Goal: Book appointment/travel/reservation

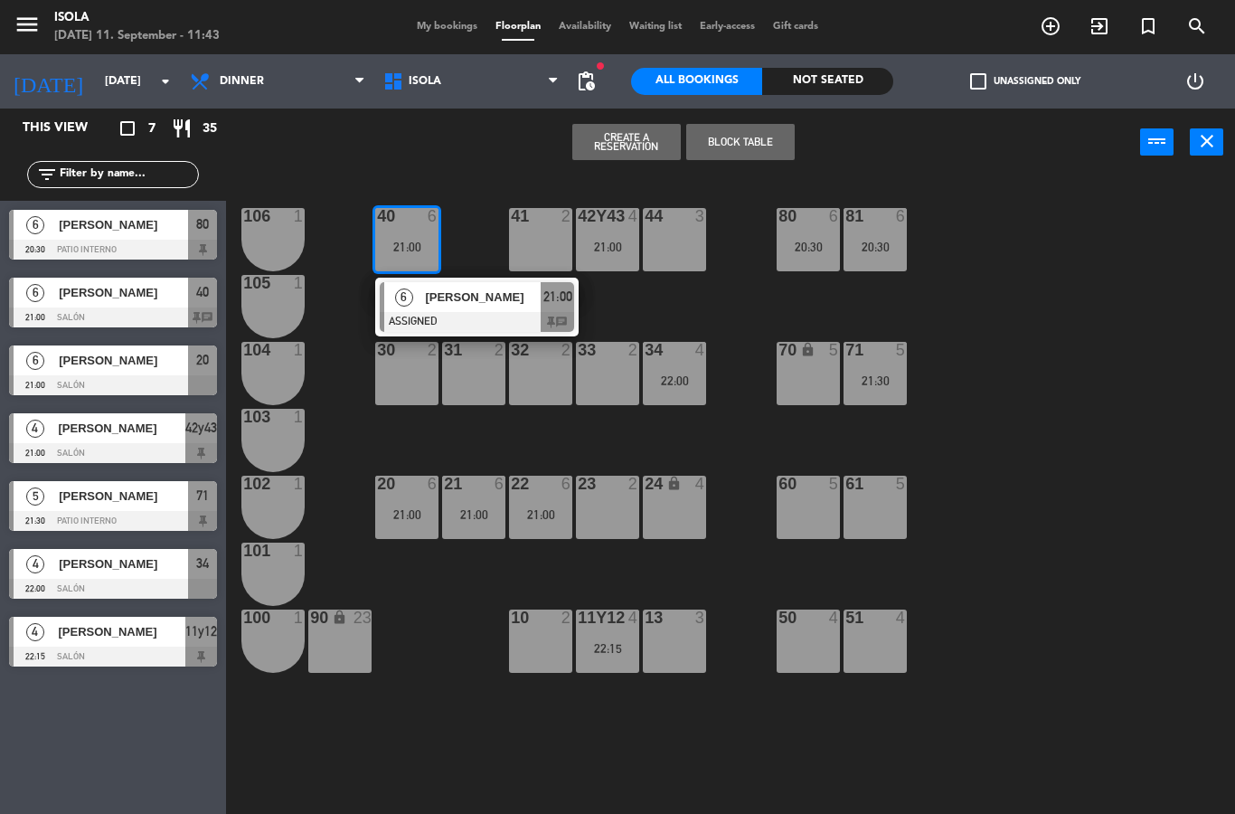
select select "dinner"
select select
click at [148, 382] on div at bounding box center [113, 385] width 208 height 20
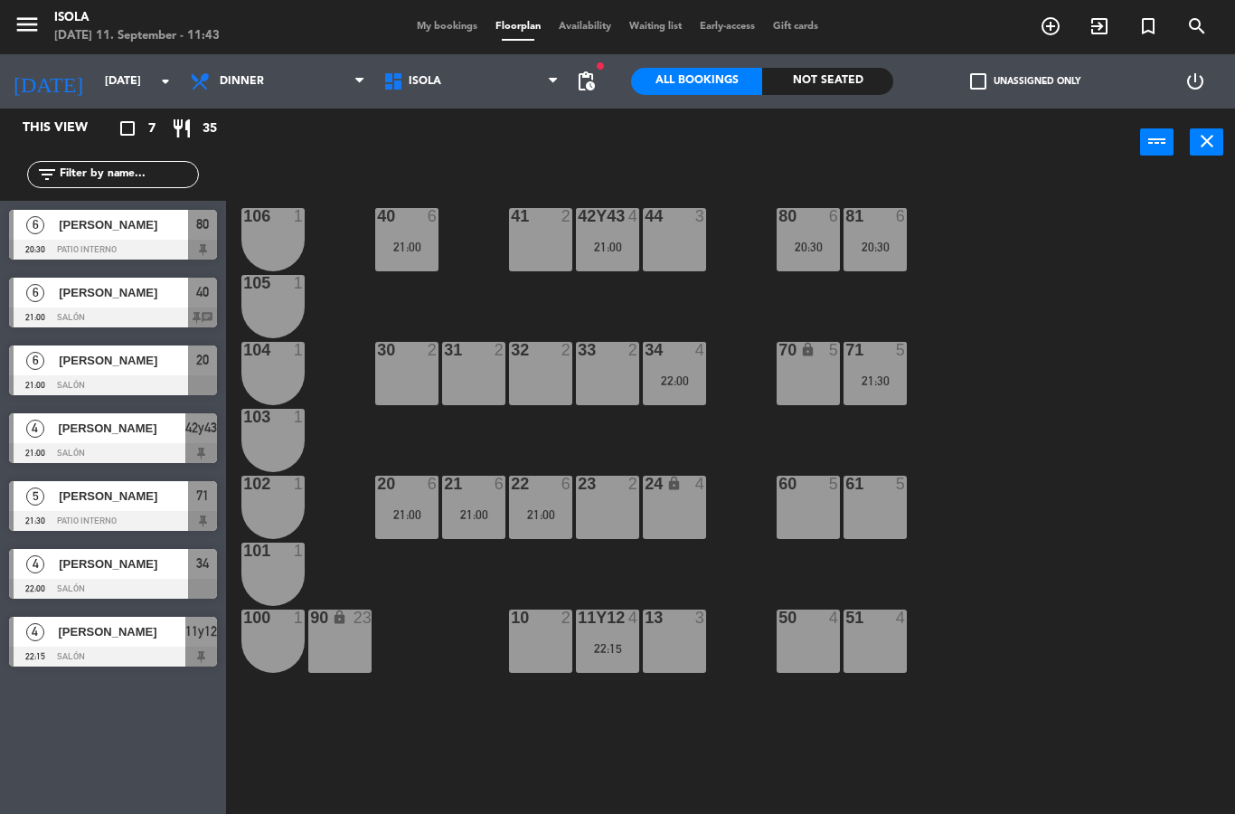
click at [397, 246] on div "21:00" at bounding box center [406, 247] width 63 height 13
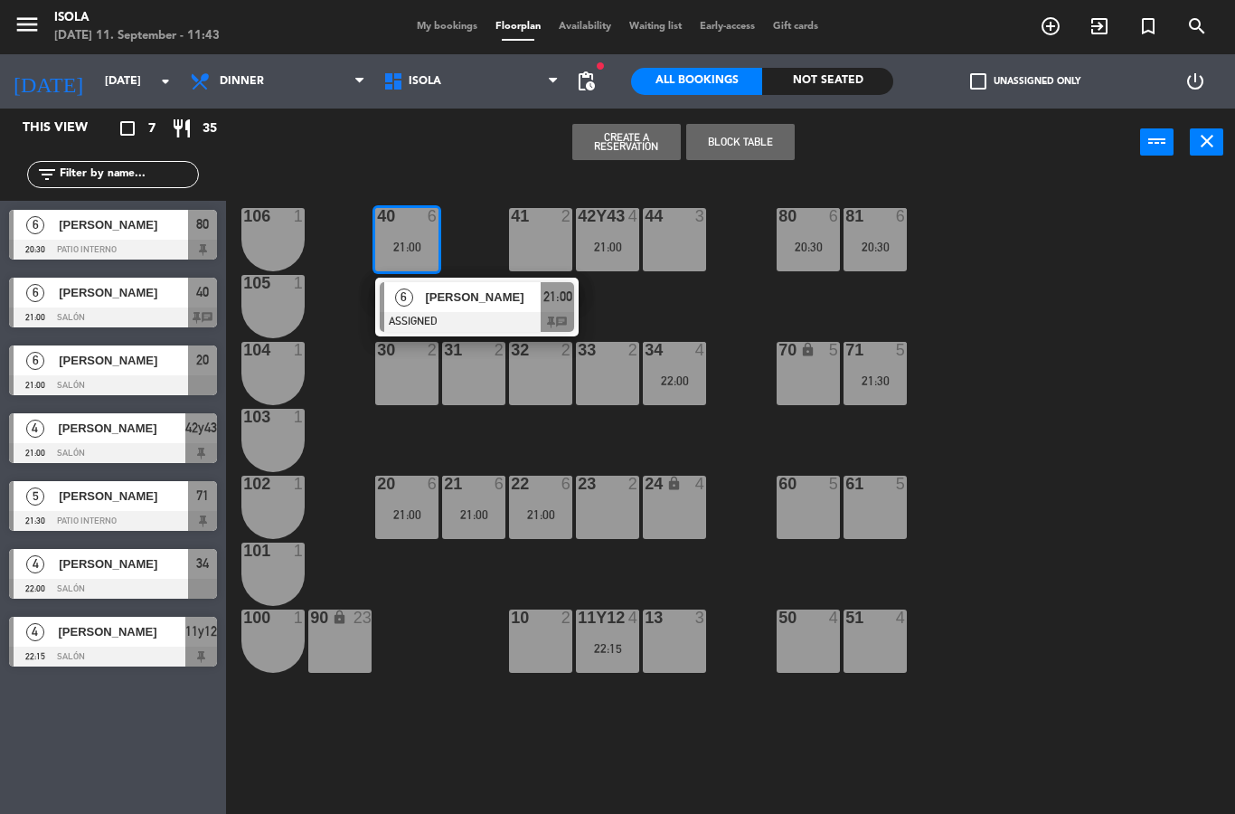
click at [431, 317] on div at bounding box center [477, 322] width 194 height 20
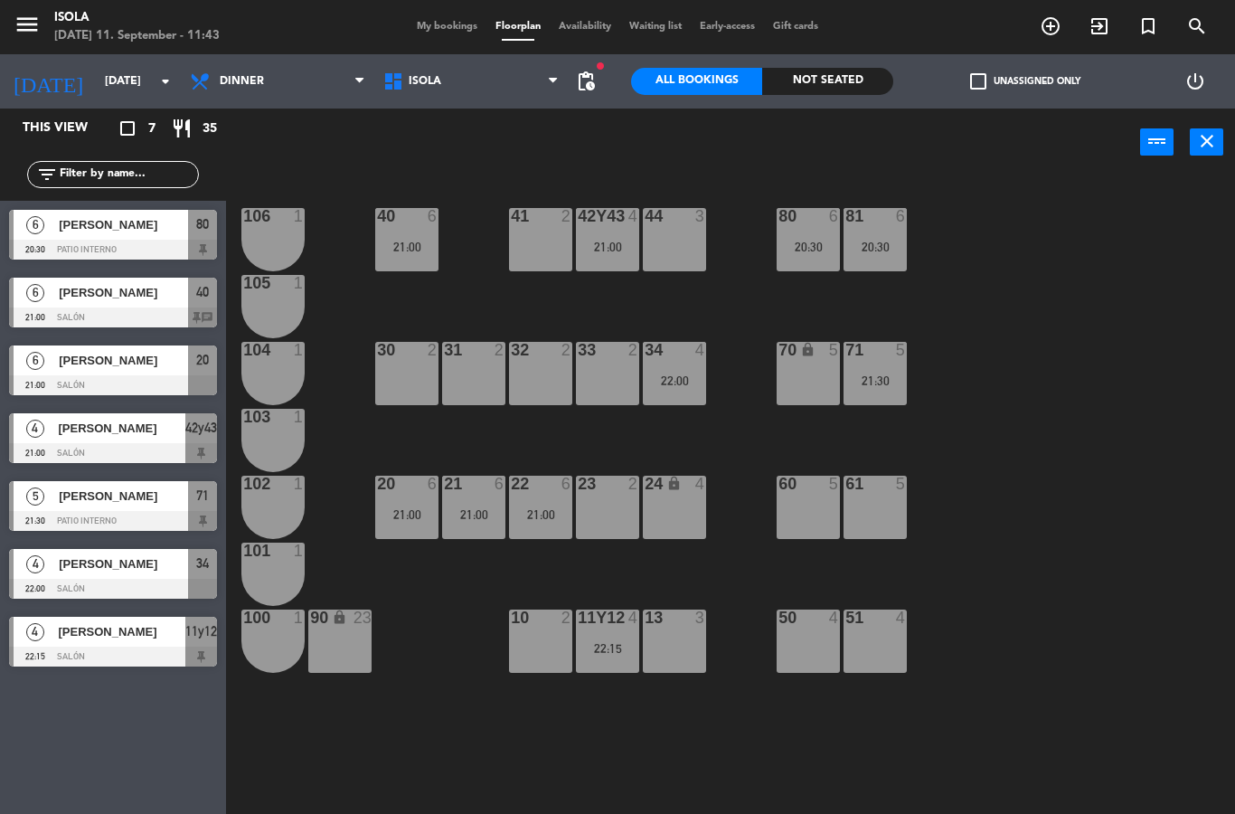
click at [459, 513] on div "21:00" at bounding box center [473, 514] width 63 height 13
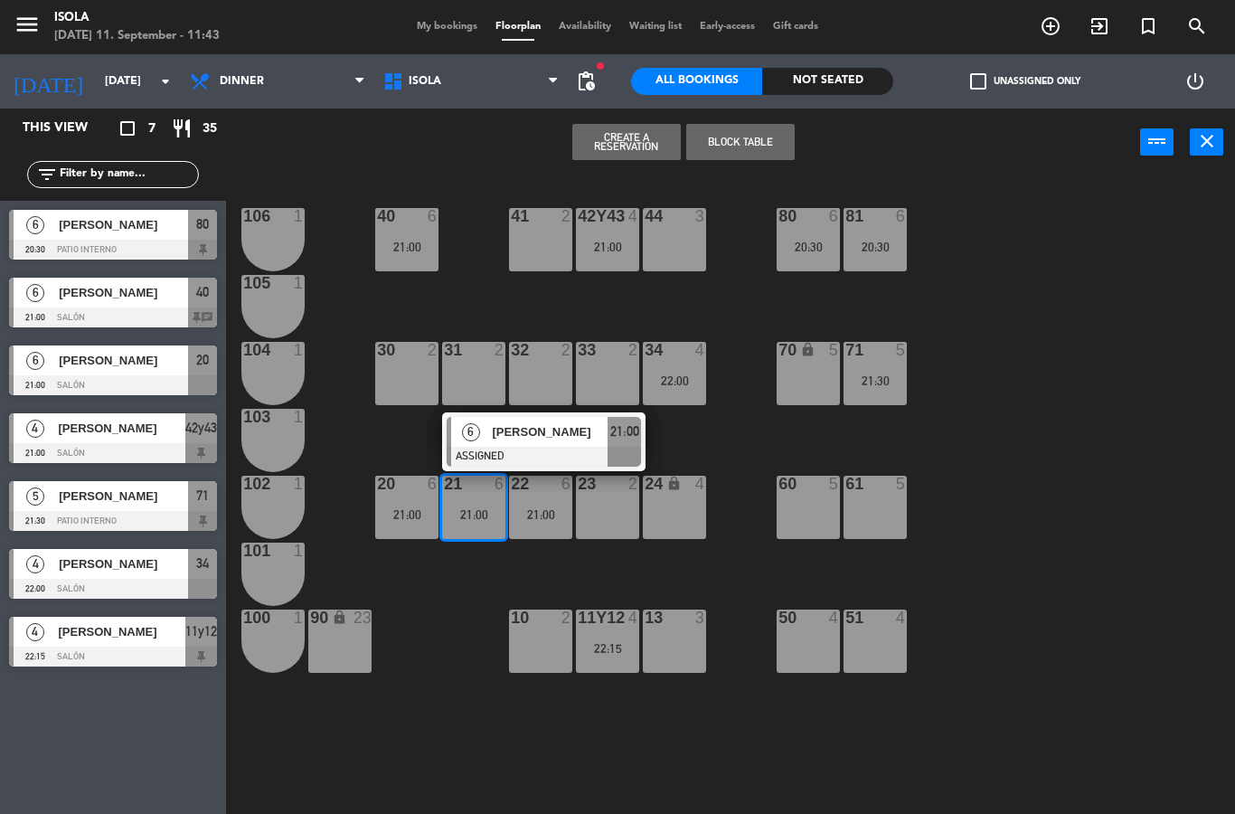
click at [537, 508] on div "21:00" at bounding box center [540, 514] width 63 height 13
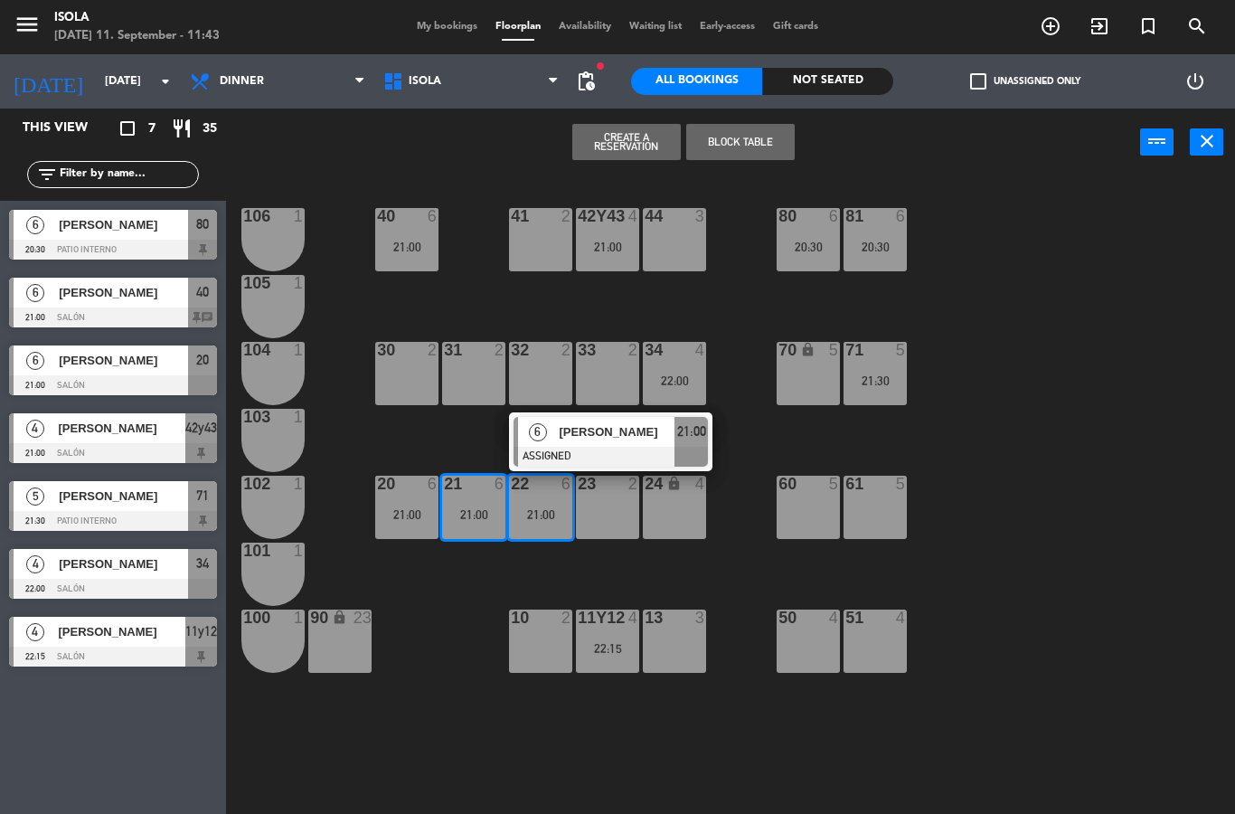
click at [413, 528] on div "20 6 21:00" at bounding box center [406, 507] width 63 height 63
click at [390, 527] on div "20 6 21:00" at bounding box center [406, 507] width 63 height 63
click at [628, 447] on div at bounding box center [611, 457] width 194 height 20
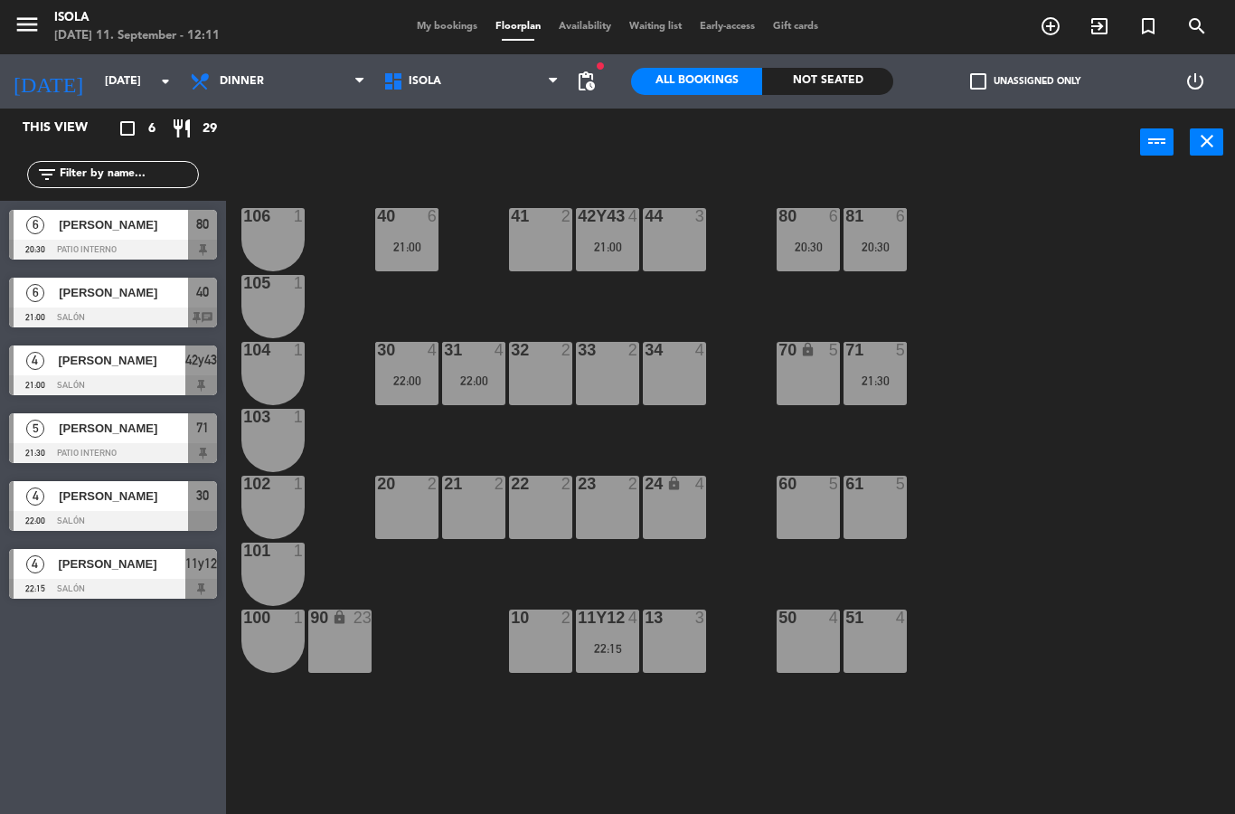
click at [76, 310] on div at bounding box center [113, 318] width 208 height 20
click at [479, 379] on div "22:00" at bounding box center [473, 380] width 63 height 13
click at [401, 450] on div "40 6 21:00 42y43 4 21:00 41 2 44 3 80 6 20:30 81 6 20:30 106 1 105 1 30 4 22:00…" at bounding box center [737, 495] width 997 height 638
click at [544, 511] on div "21:00" at bounding box center [540, 514] width 63 height 13
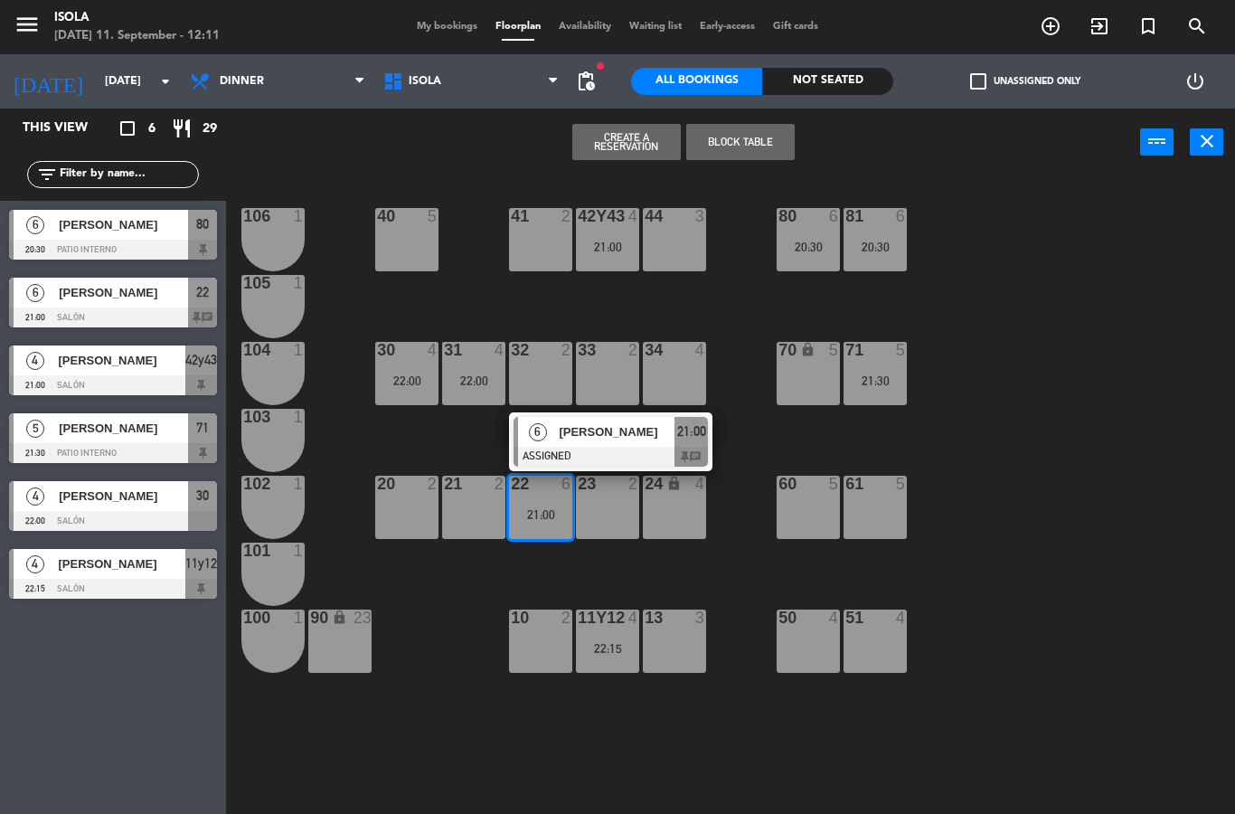
click at [536, 521] on div "21:00" at bounding box center [540, 514] width 63 height 13
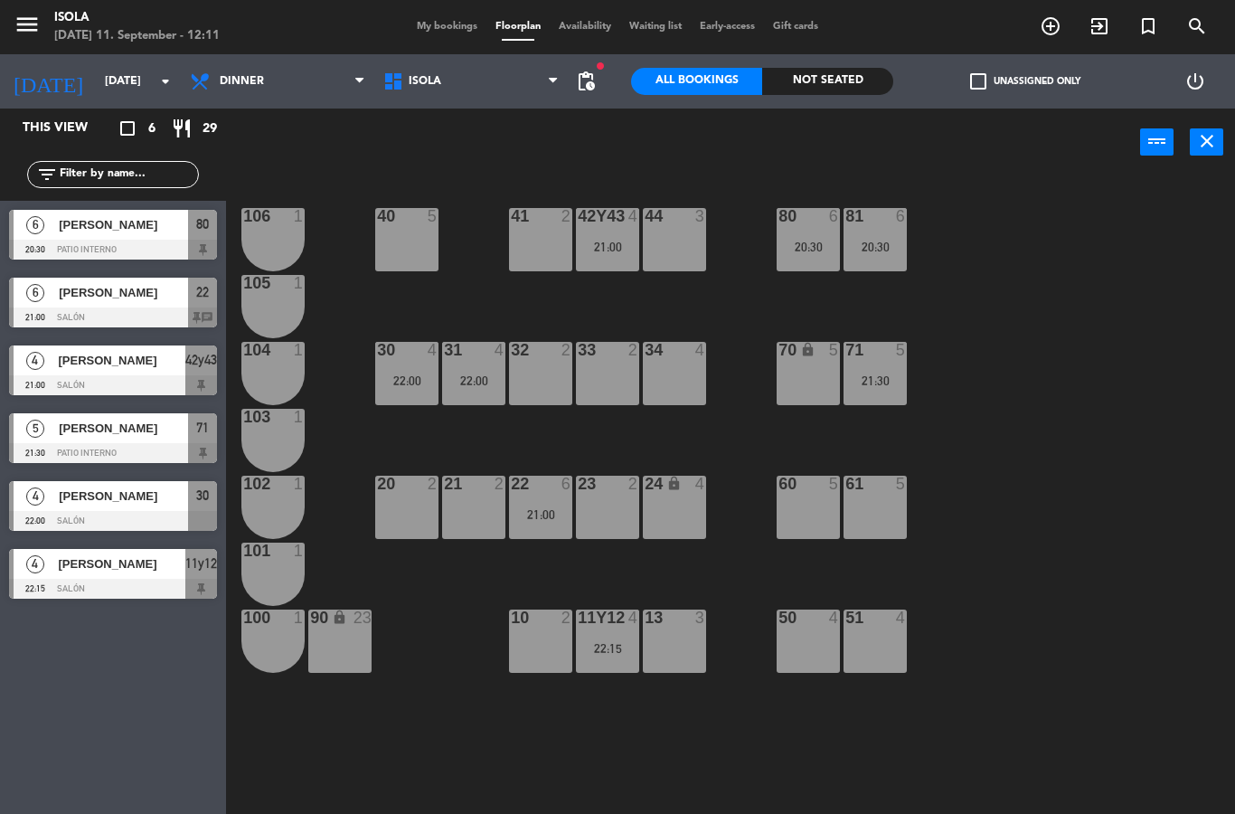
click at [540, 516] on div "21:00" at bounding box center [540, 514] width 63 height 13
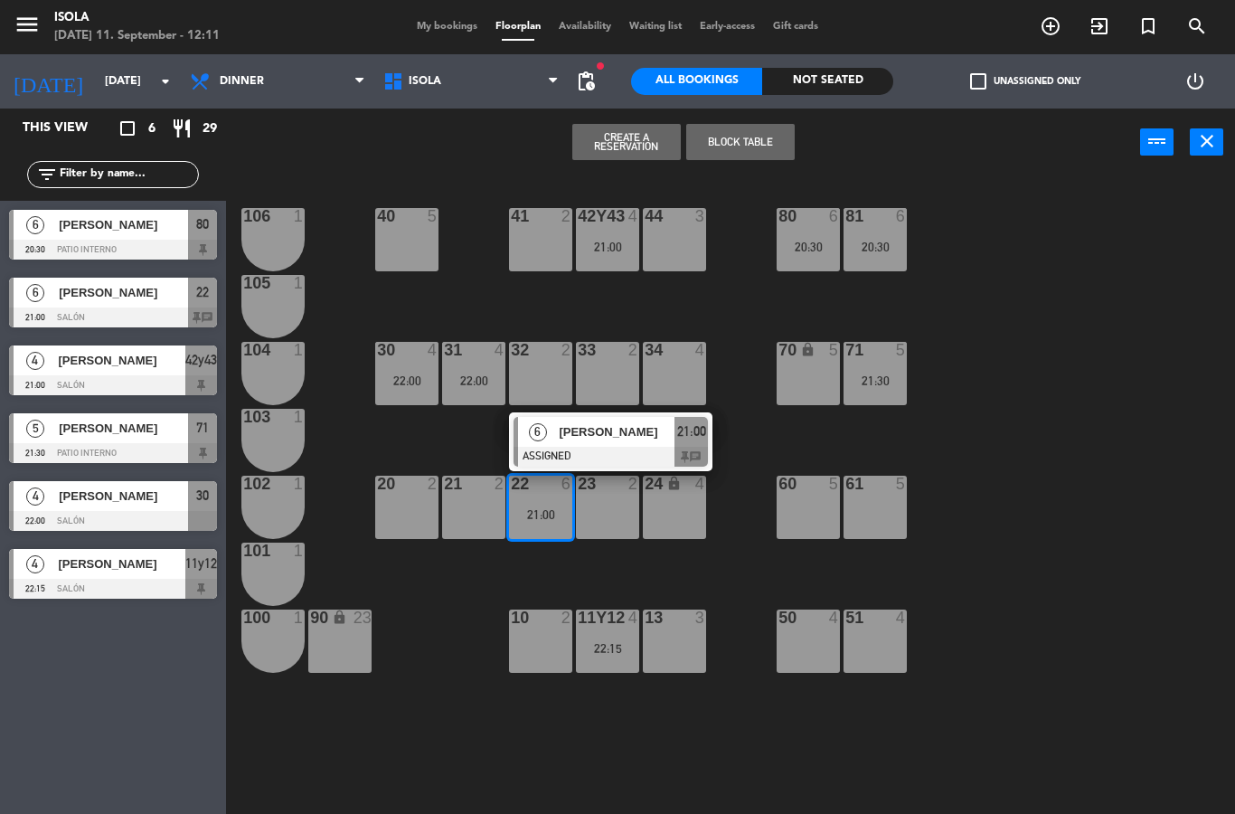
click at [479, 531] on div "21 2" at bounding box center [473, 507] width 63 height 63
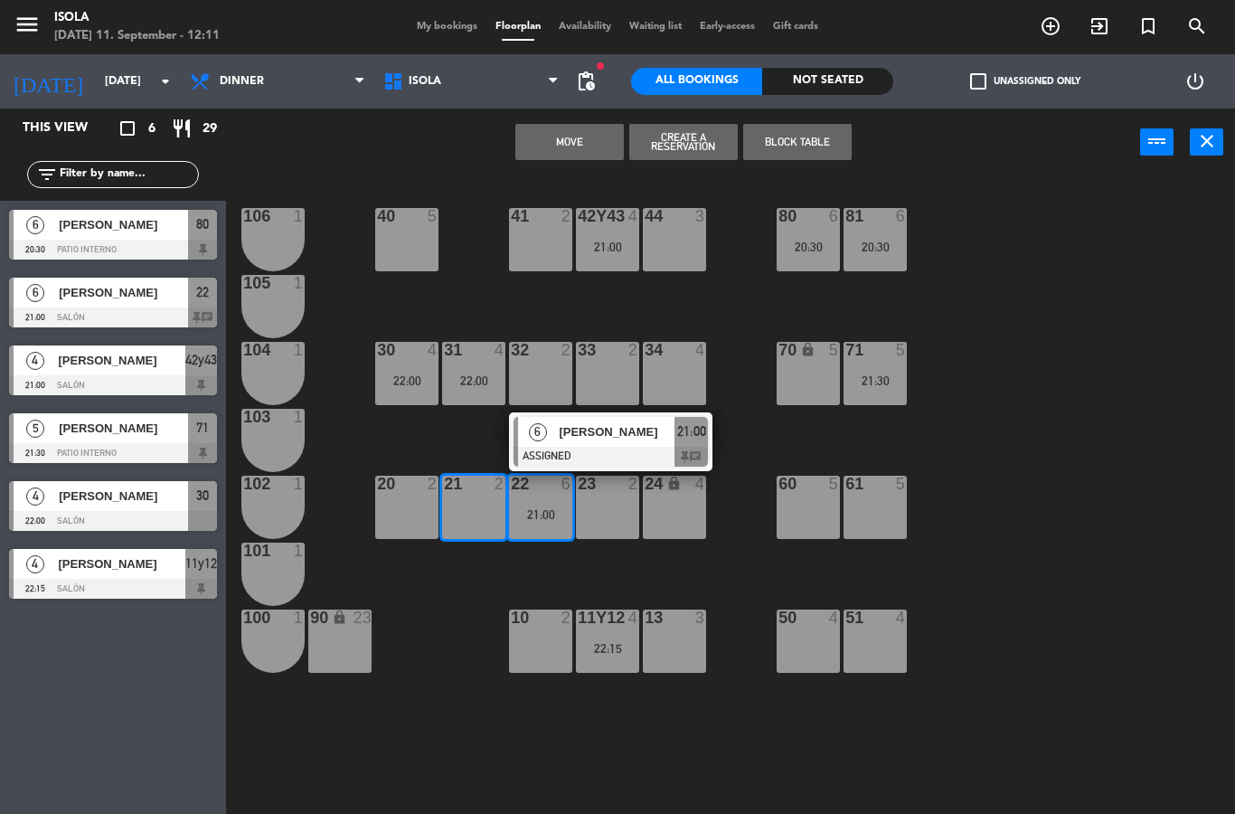
click at [411, 519] on div "20 2" at bounding box center [406, 507] width 63 height 63
click at [584, 144] on button "Move and Merge" at bounding box center [570, 142] width 109 height 36
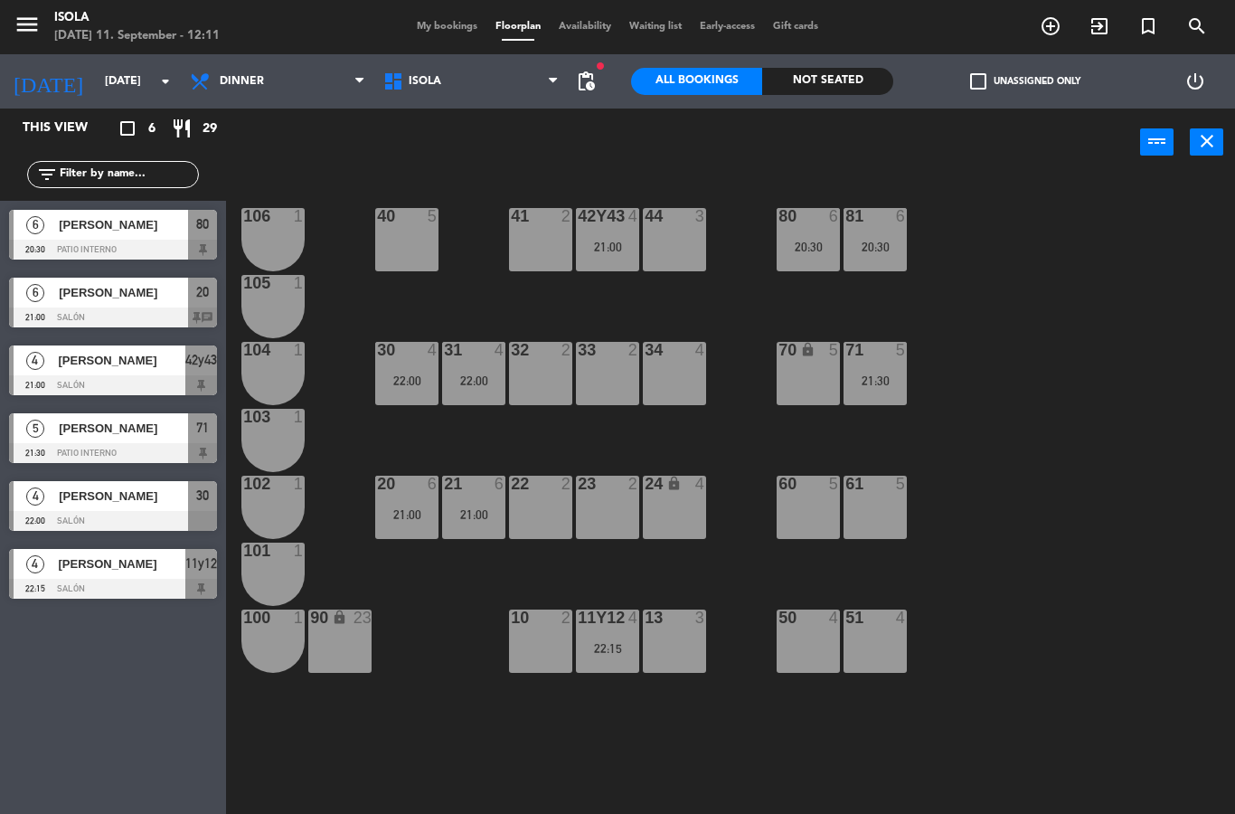
click at [585, 457] on div "40 5 42y43 4 21:00 41 2 44 3 80 6 20:30 81 6 20:30 106 1 105 1 30 4 22:00 31 4 …" at bounding box center [737, 495] width 997 height 638
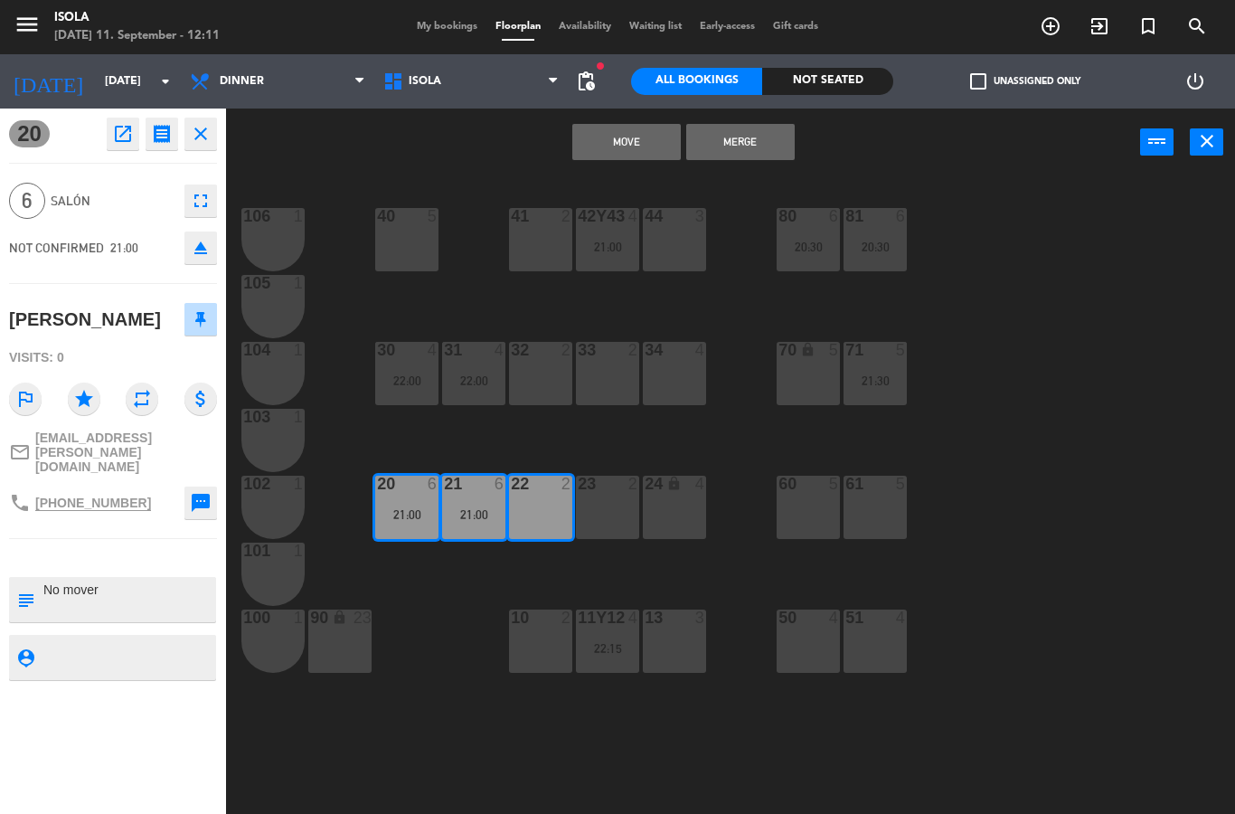
click at [753, 147] on button "Merge" at bounding box center [740, 142] width 109 height 36
